Goal: Information Seeking & Learning: Learn about a topic

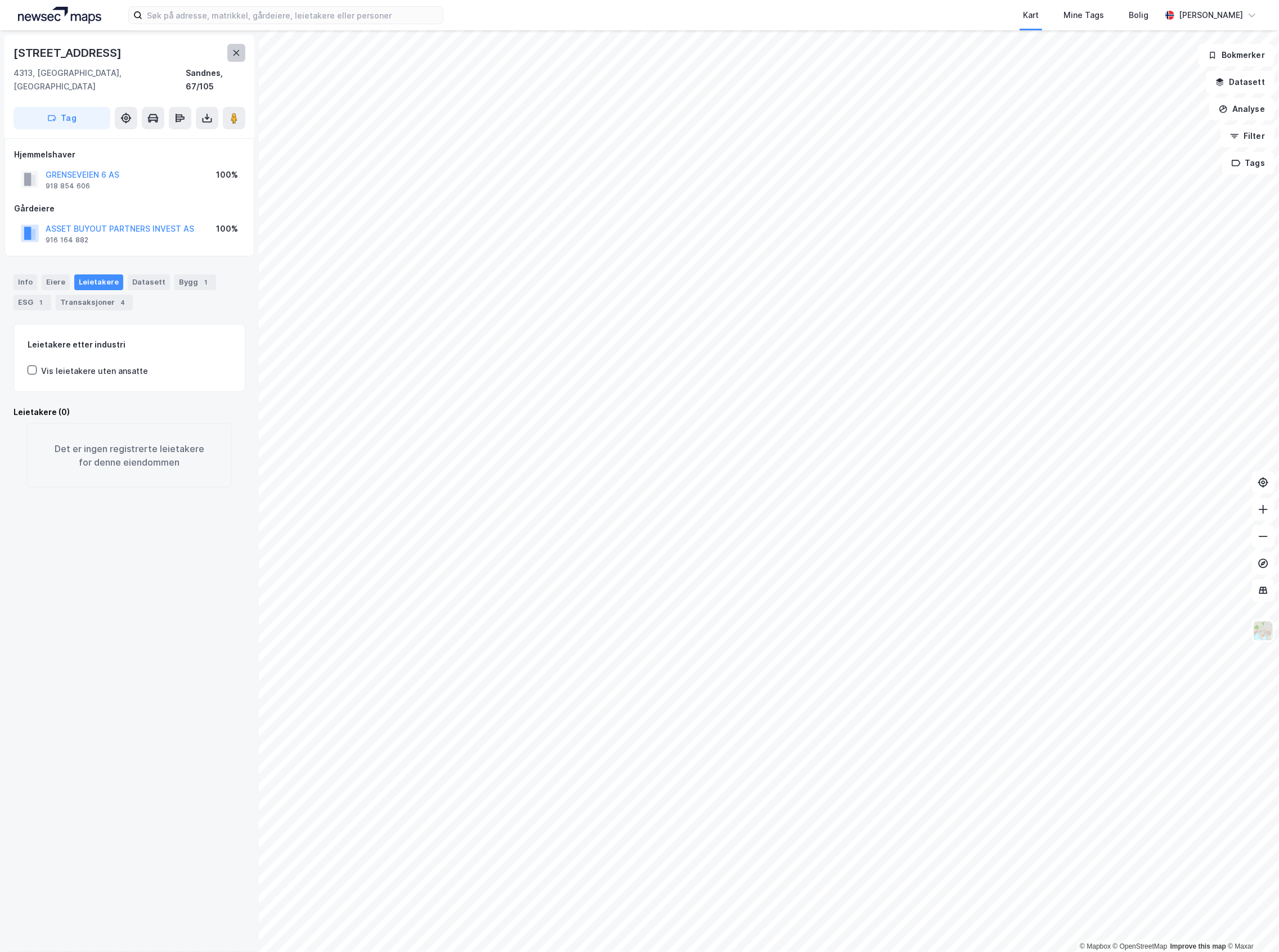
click at [231, 43] on button at bounding box center [236, 53] width 18 height 18
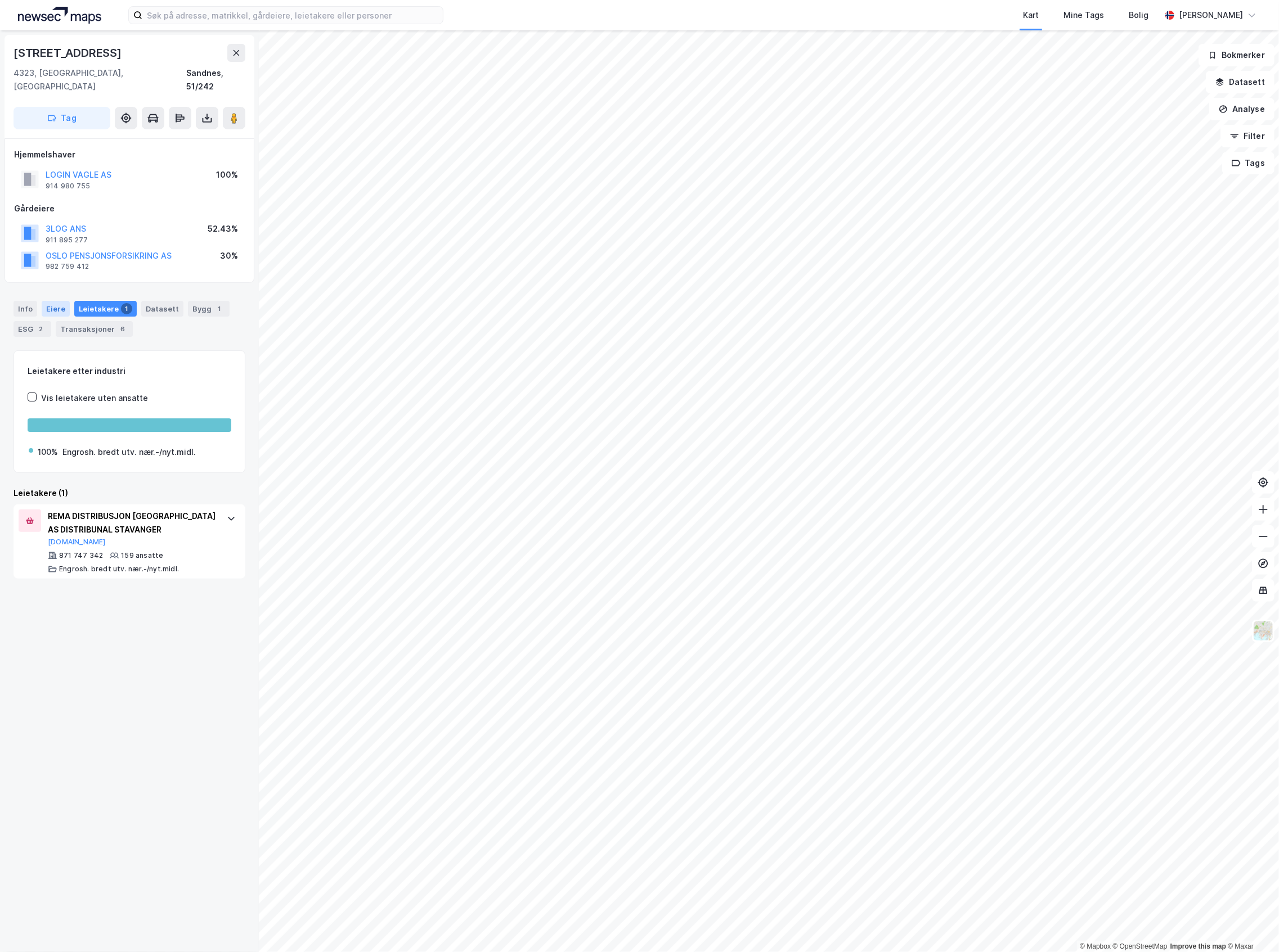
click at [62, 301] on div "Eiere" at bounding box center [56, 309] width 28 height 16
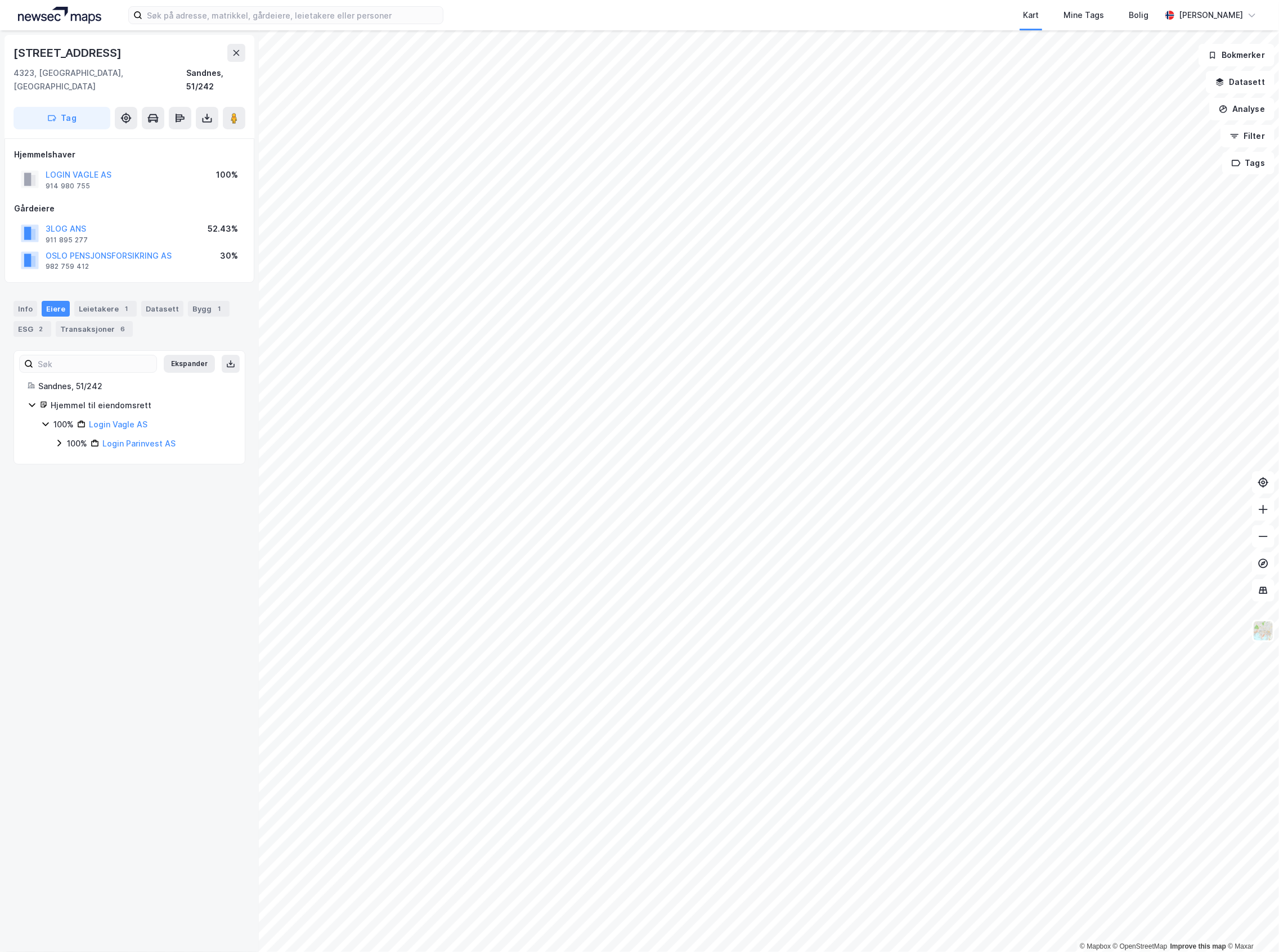
click at [57, 439] on icon at bounding box center [58, 443] width 9 height 9
click at [74, 456] on div "100% Login Parinvest Holding AS" at bounding box center [149, 463] width 163 height 13
click at [90, 500] on div "30% Oslo Pensjonsforsikring AS" at bounding box center [156, 507] width 149 height 27
click at [85, 496] on icon at bounding box center [85, 500] width 9 height 9
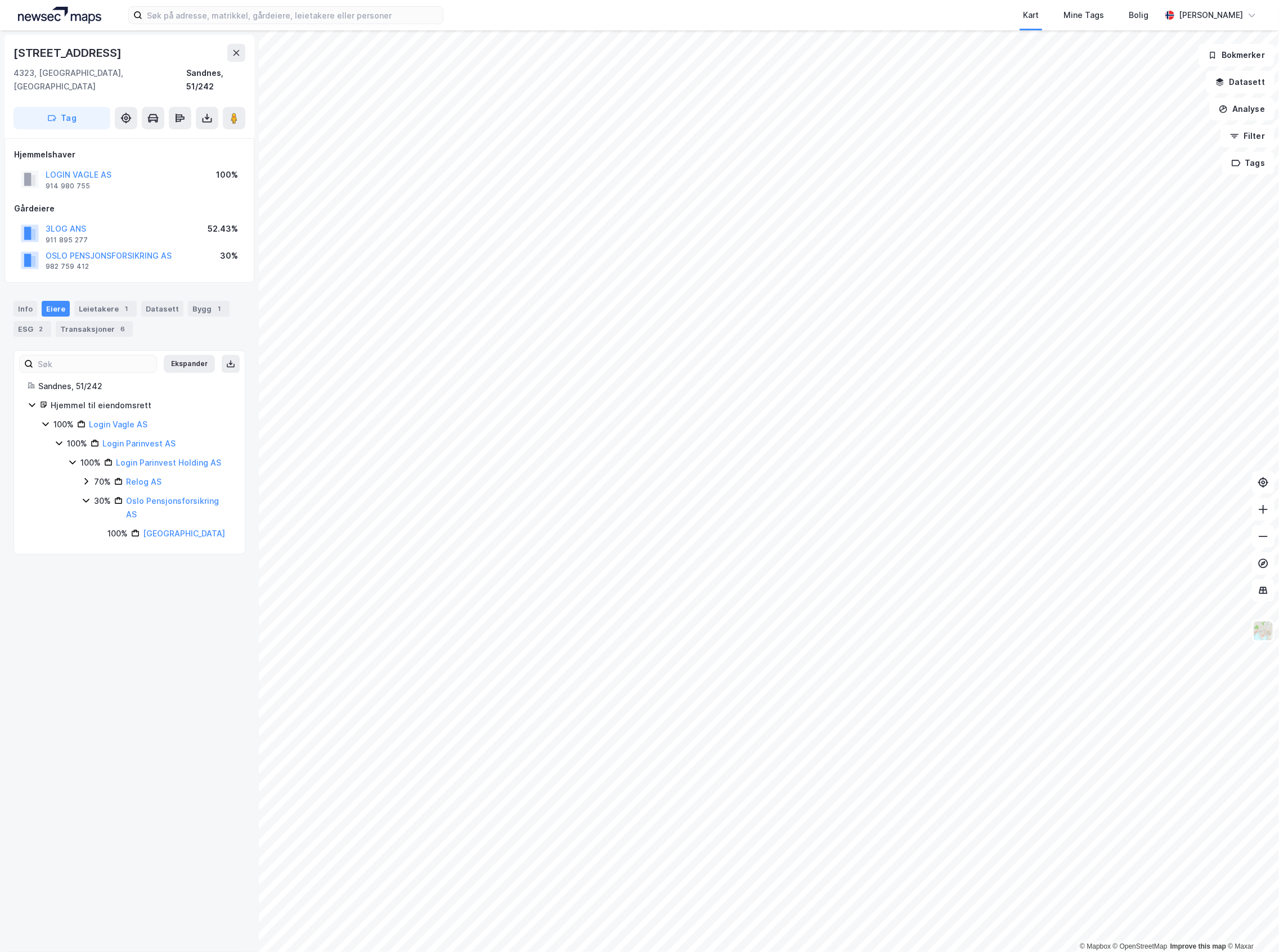
click at [79, 465] on div "100% Login Parinvest Holding AS 70% Relog AS 30% Oslo Pensjonsforsikring AS 100…" at bounding box center [149, 498] width 163 height 85
click at [81, 465] on div "100% Login Parinvest Holding AS 70% Relog AS 30% Oslo Pensjonsforsikring AS 100…" at bounding box center [149, 498] width 163 height 85
click at [82, 477] on icon at bounding box center [85, 481] width 9 height 9
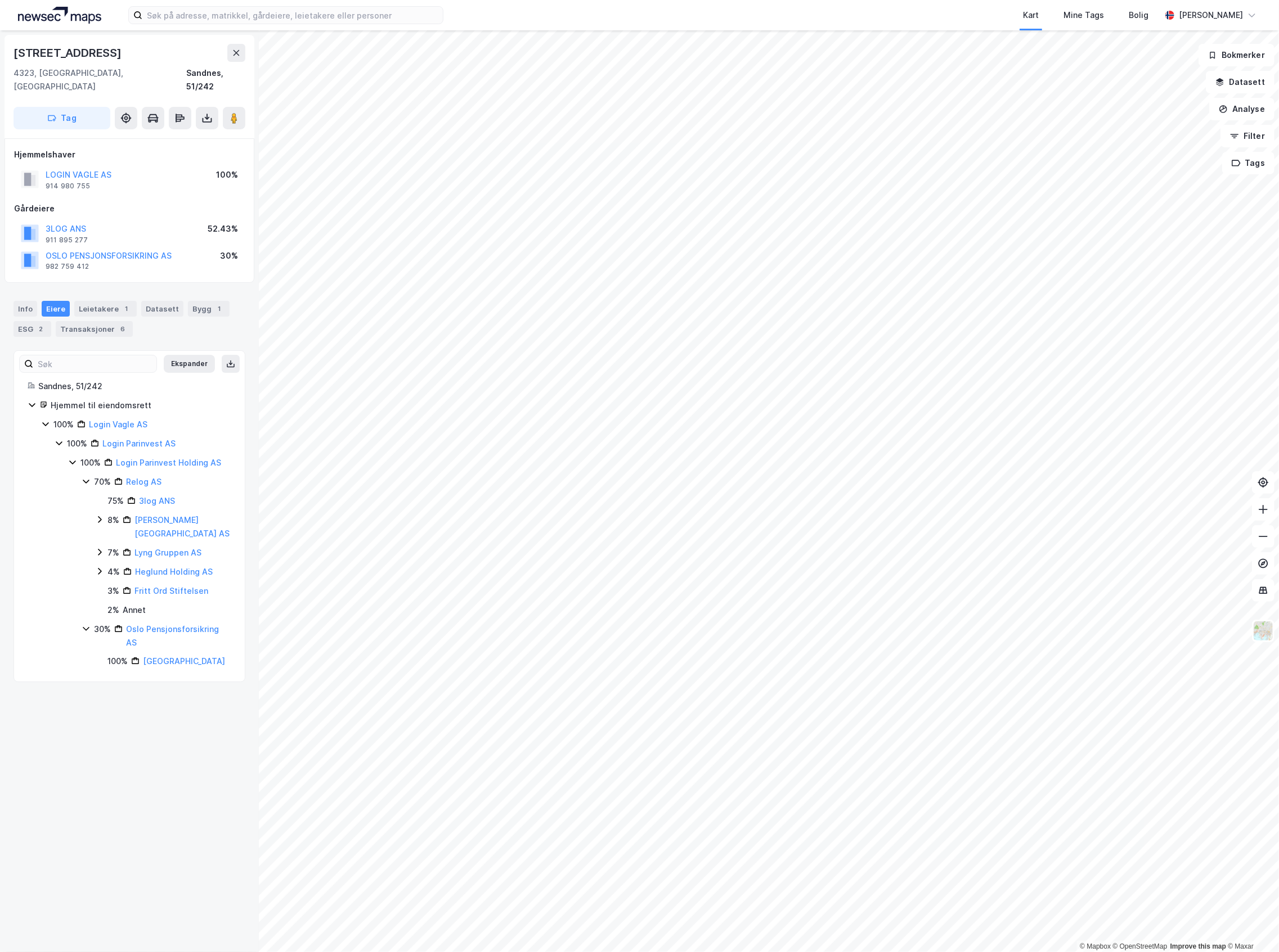
click at [83, 477] on icon at bounding box center [85, 481] width 9 height 9
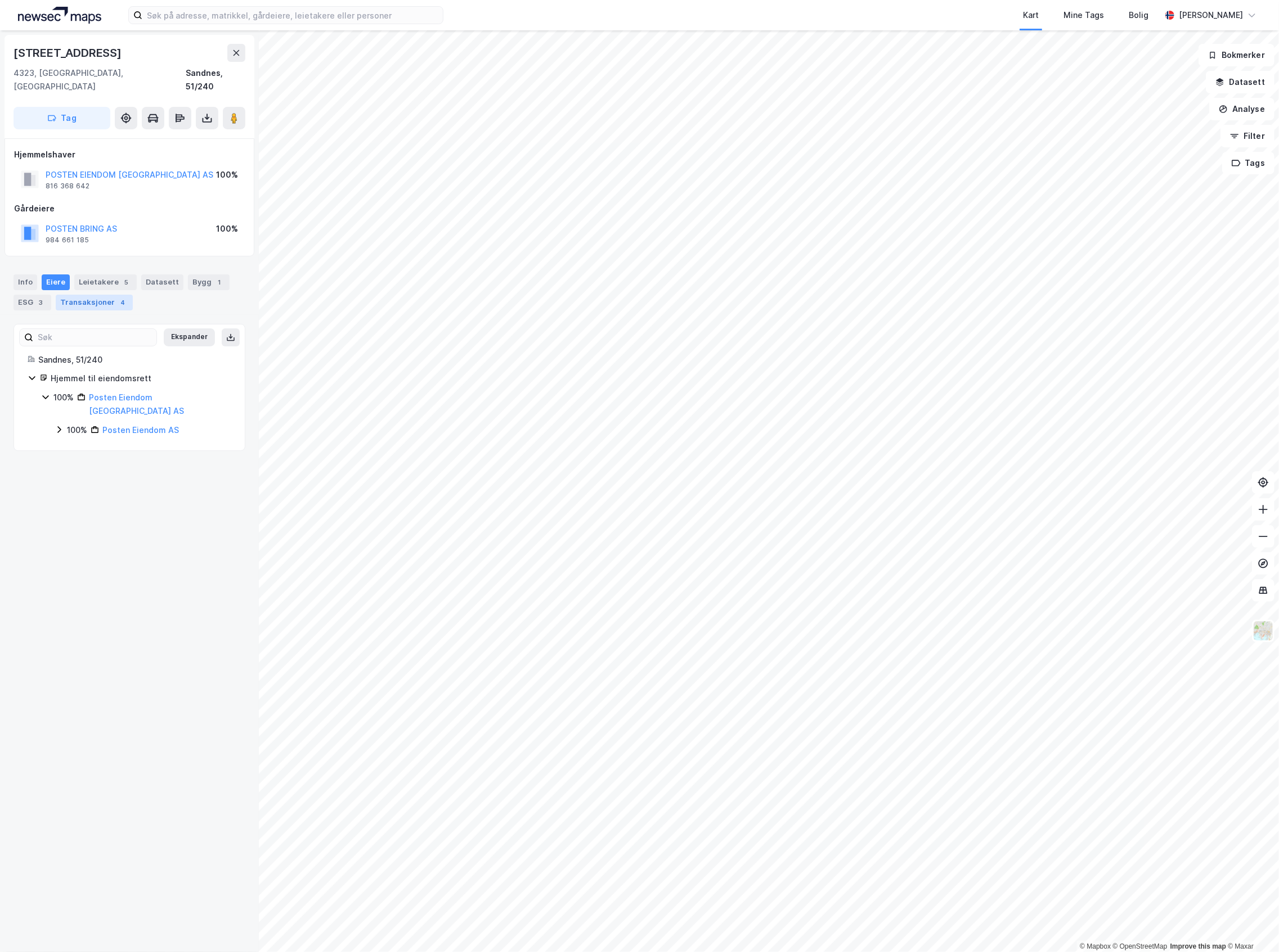
click at [84, 295] on div "Transaksjoner 4" at bounding box center [94, 302] width 77 height 16
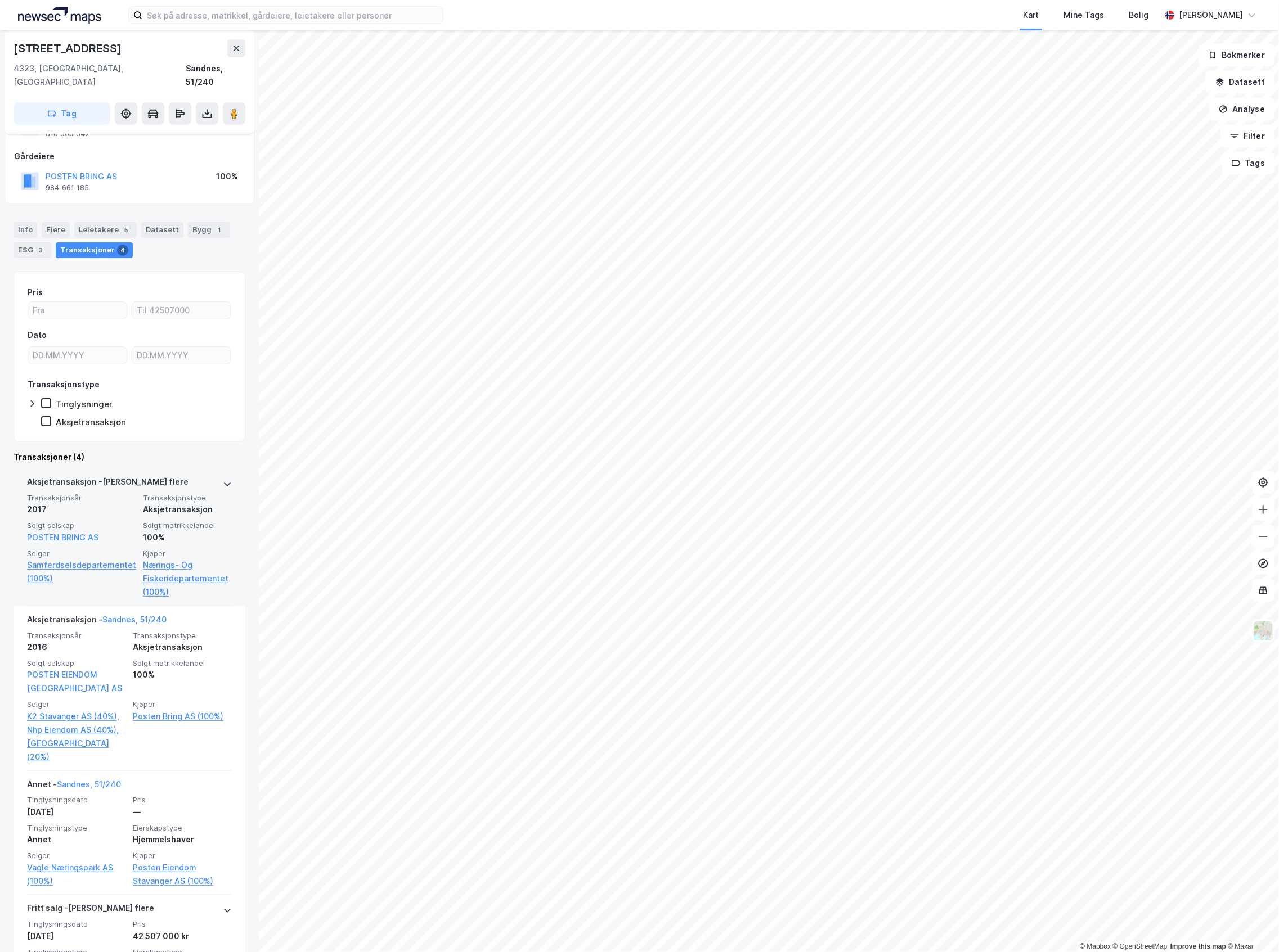
scroll to position [75, 0]
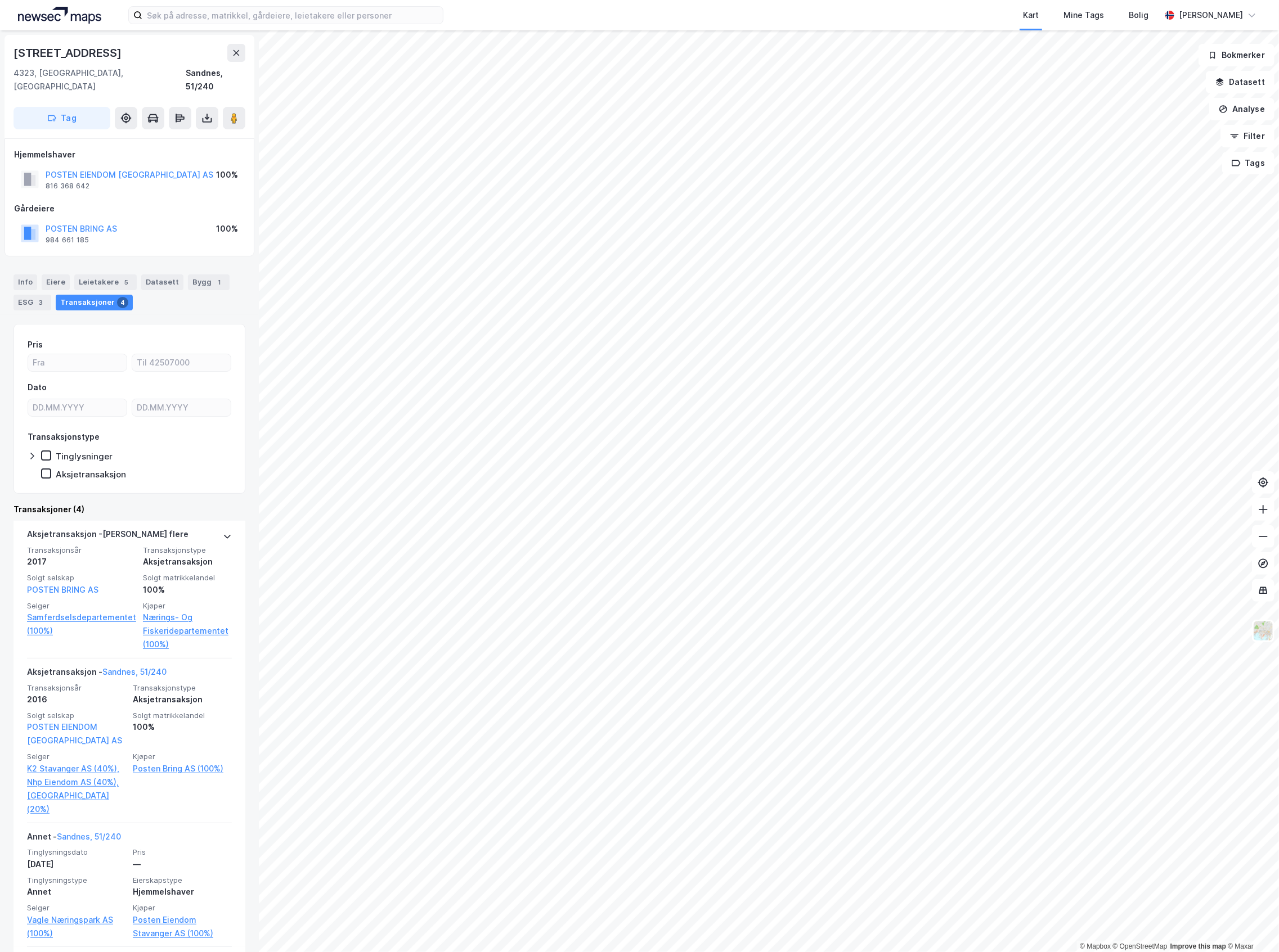
click at [207, 261] on div "Info [PERSON_NAME] 5 Datasett Bygg 1 ESG 3 Transaksjoner 4" at bounding box center [129, 288] width 259 height 54
click at [209, 274] on div "Bygg 1" at bounding box center [209, 281] width 42 height 16
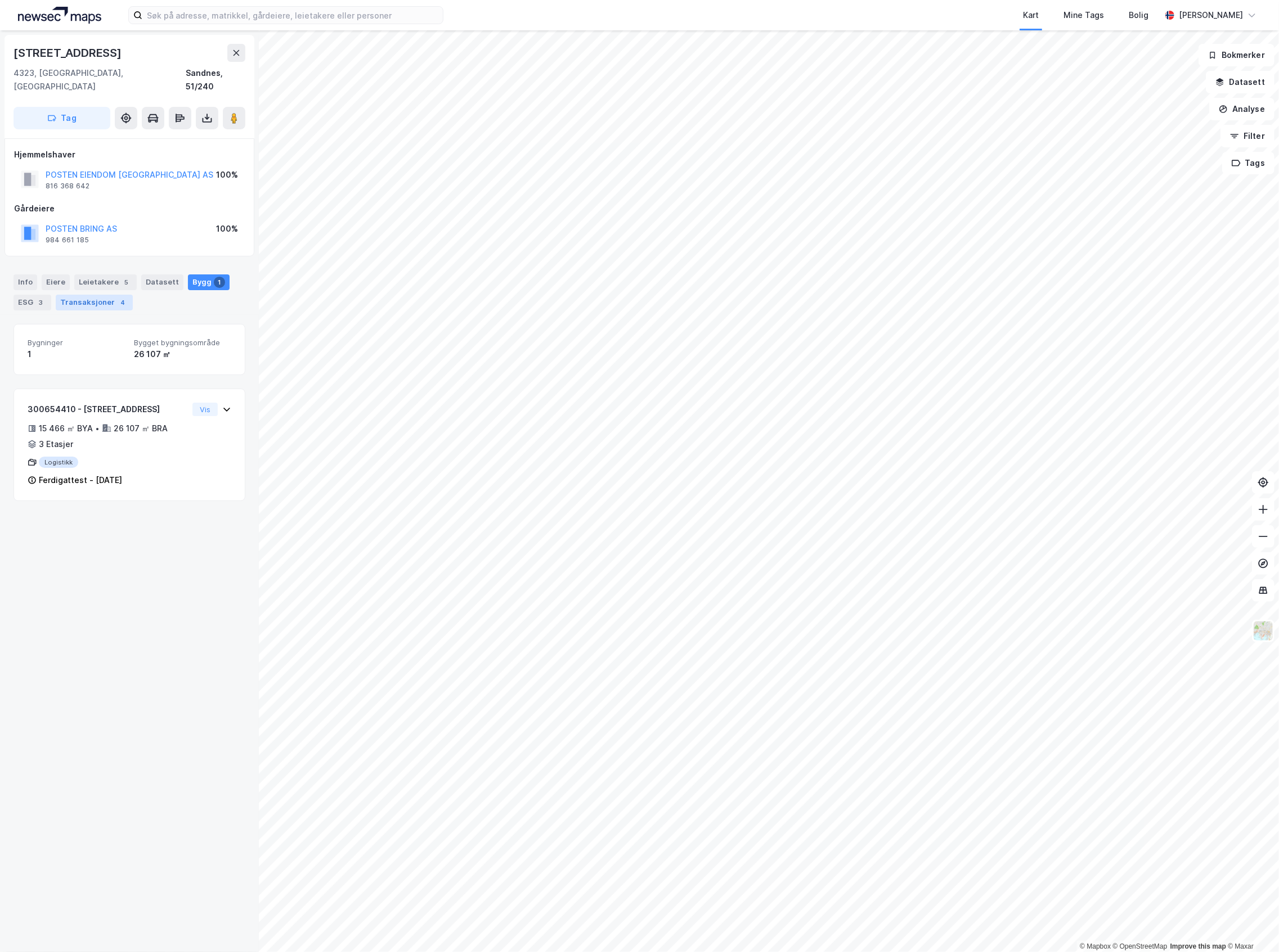
click at [106, 295] on div "Transaksjoner 4" at bounding box center [94, 302] width 77 height 16
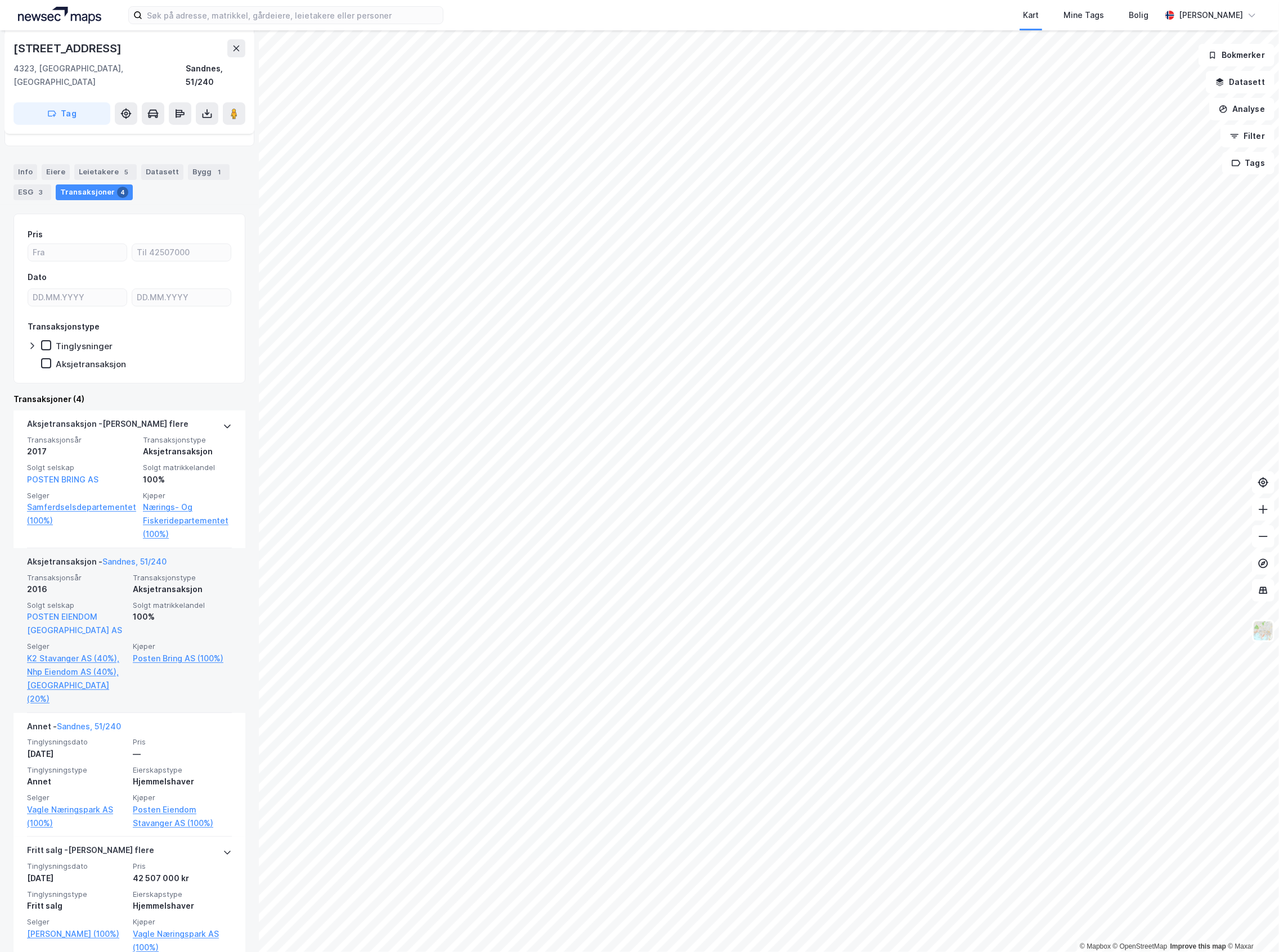
scroll to position [119, 0]
